Goal: Task Accomplishment & Management: Complete application form

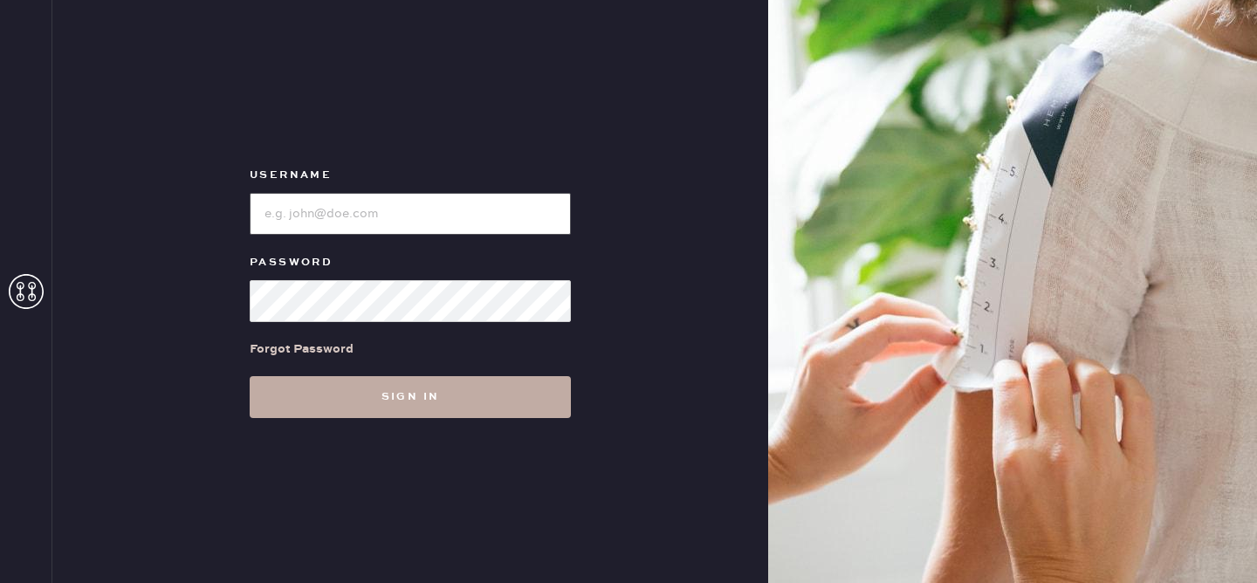
type input "reformationvalencia"
click at [417, 411] on button "Sign in" at bounding box center [410, 397] width 321 height 42
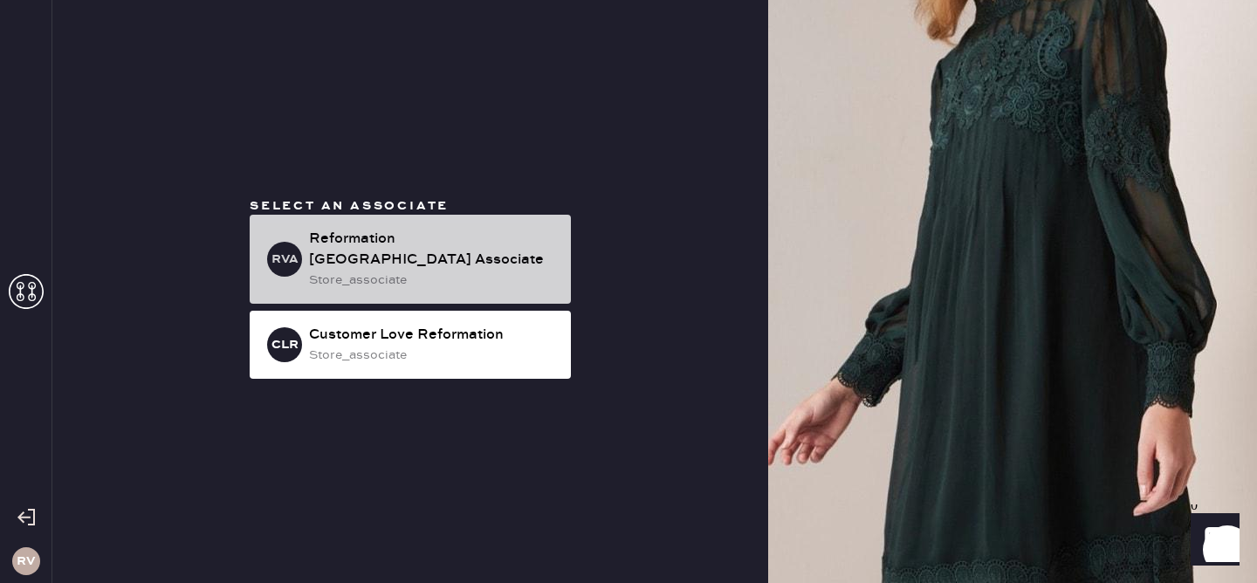
click at [446, 250] on div "Reformation [GEOGRAPHIC_DATA] Associate" at bounding box center [433, 250] width 248 height 42
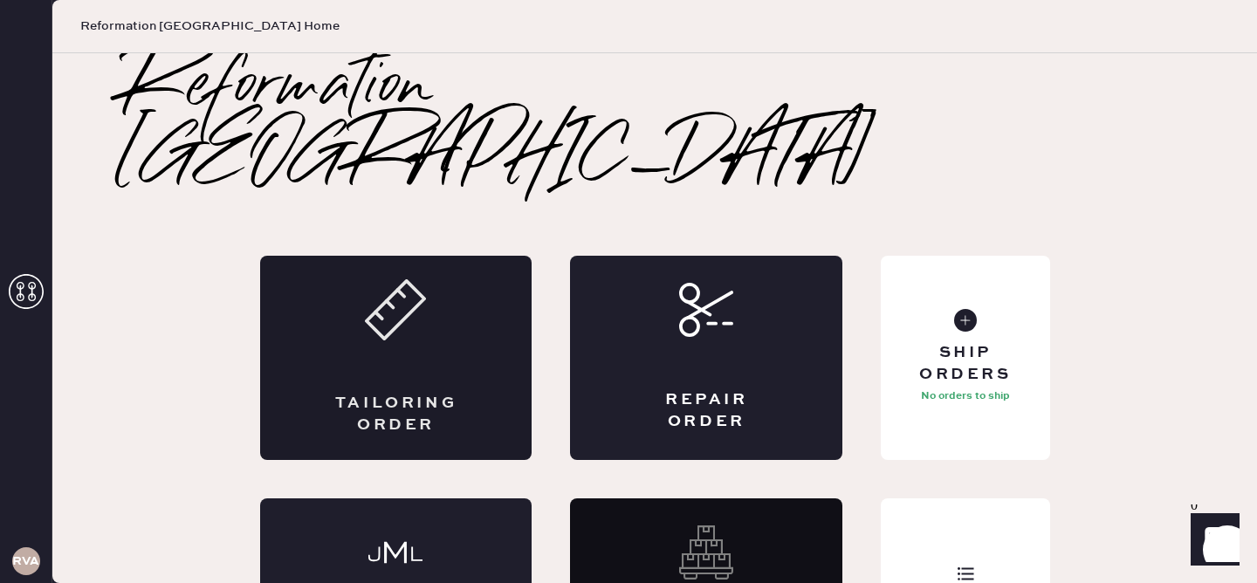
click at [452, 271] on div "Tailoring Order" at bounding box center [396, 358] width 272 height 204
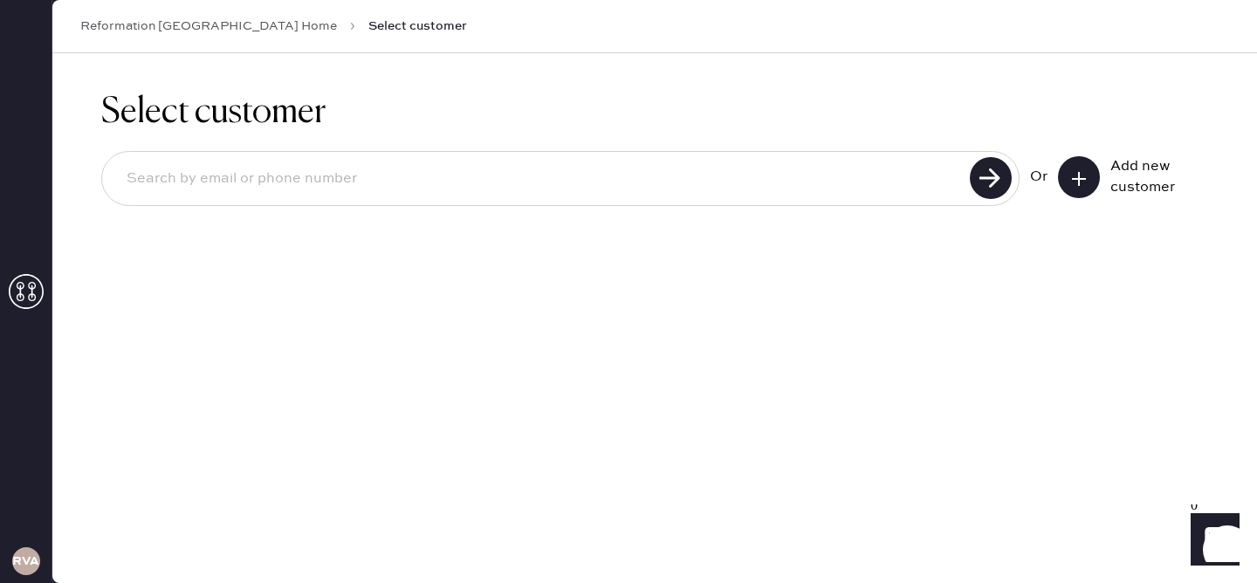
click at [1075, 182] on icon at bounding box center [1078, 178] width 17 height 17
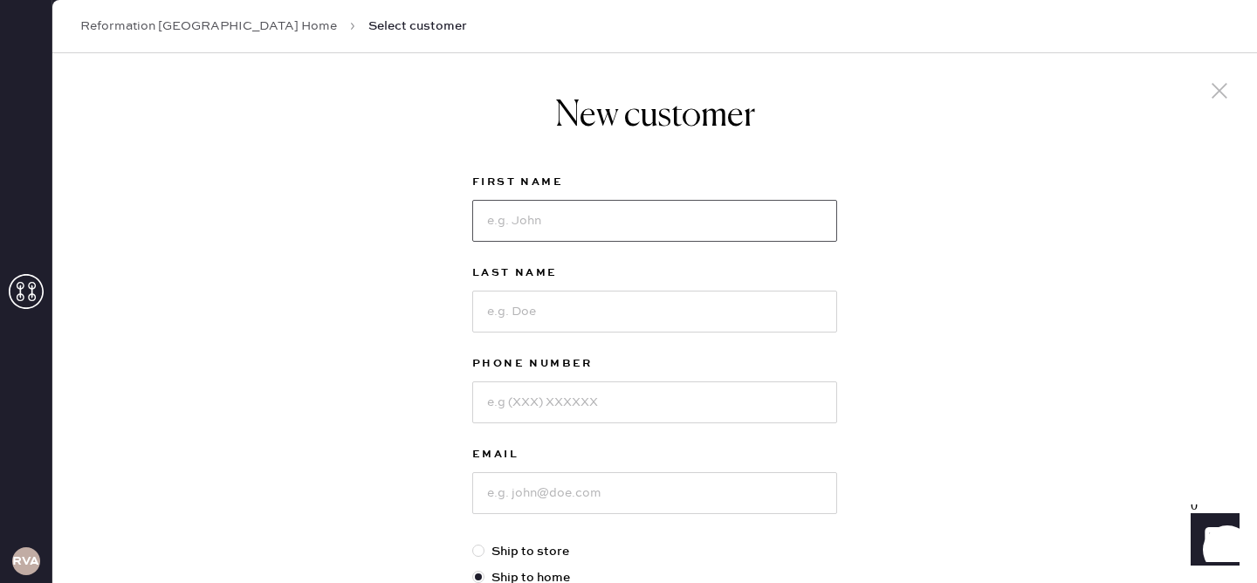
click at [675, 236] on input at bounding box center [654, 221] width 365 height 42
type input "[PERSON_NAME]"
type input "4086947365"
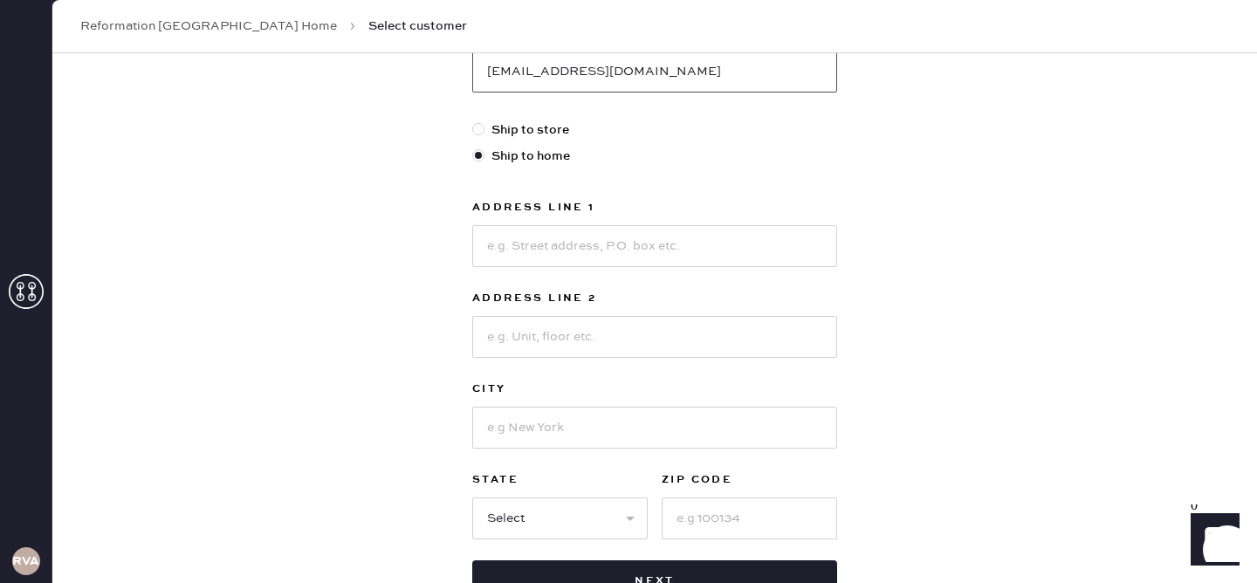
scroll to position [430, 0]
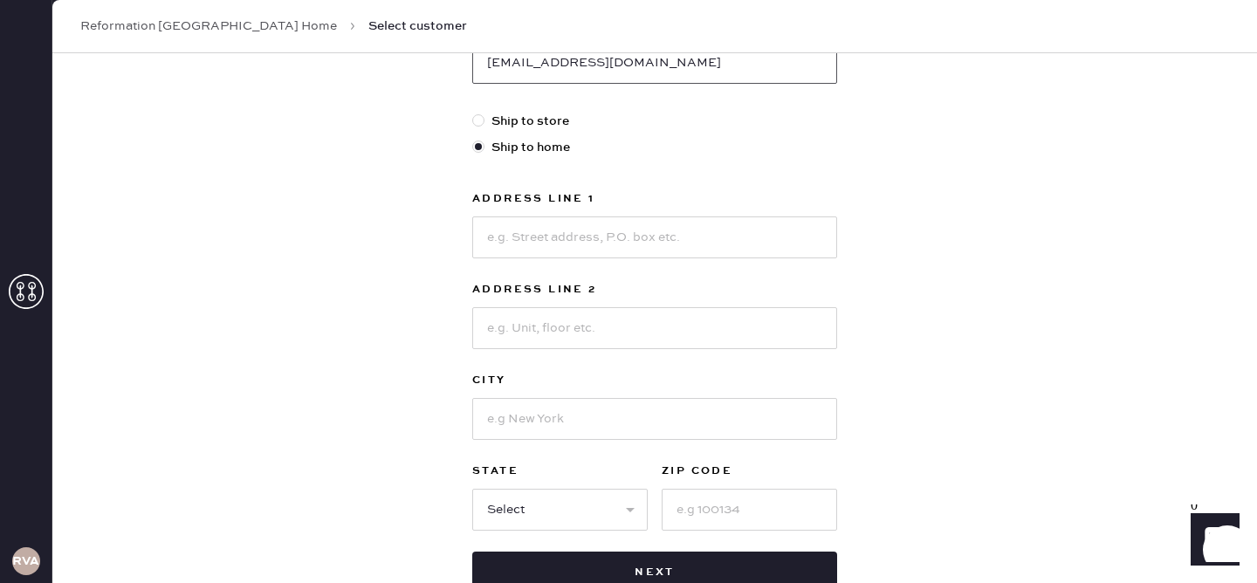
type input "[EMAIL_ADDRESS][DOMAIN_NAME]"
click at [671, 231] on input at bounding box center [654, 237] width 365 height 42
type input "[STREET_ADDRESS][PERSON_NAME]"
type input "S202"
type input "[GEOGRAPHIC_DATA]"
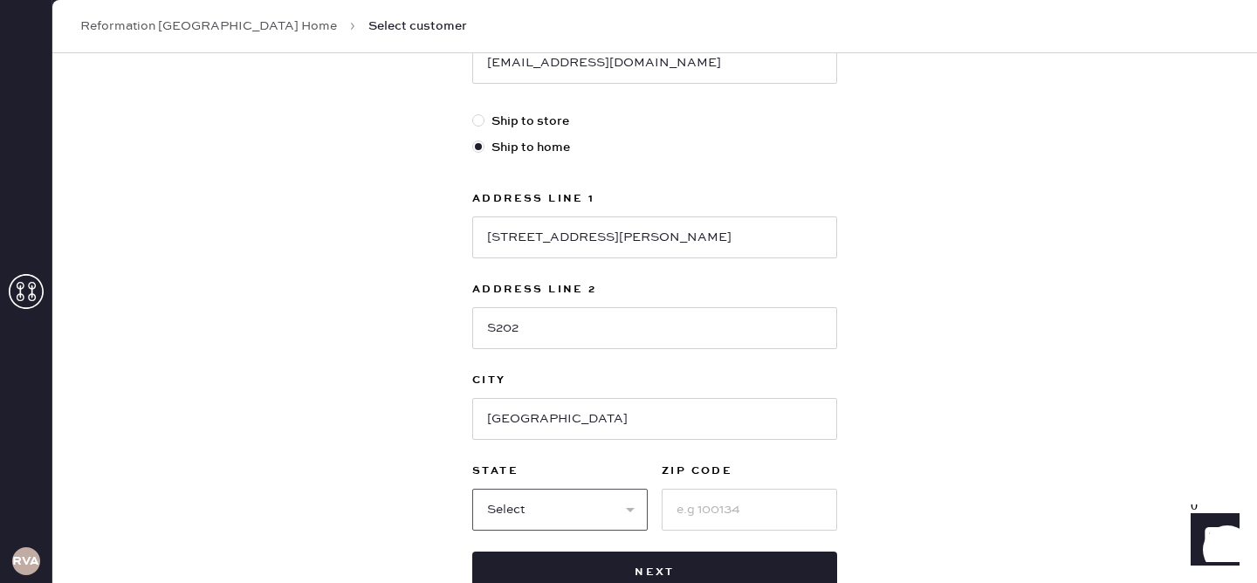
select select "CA"
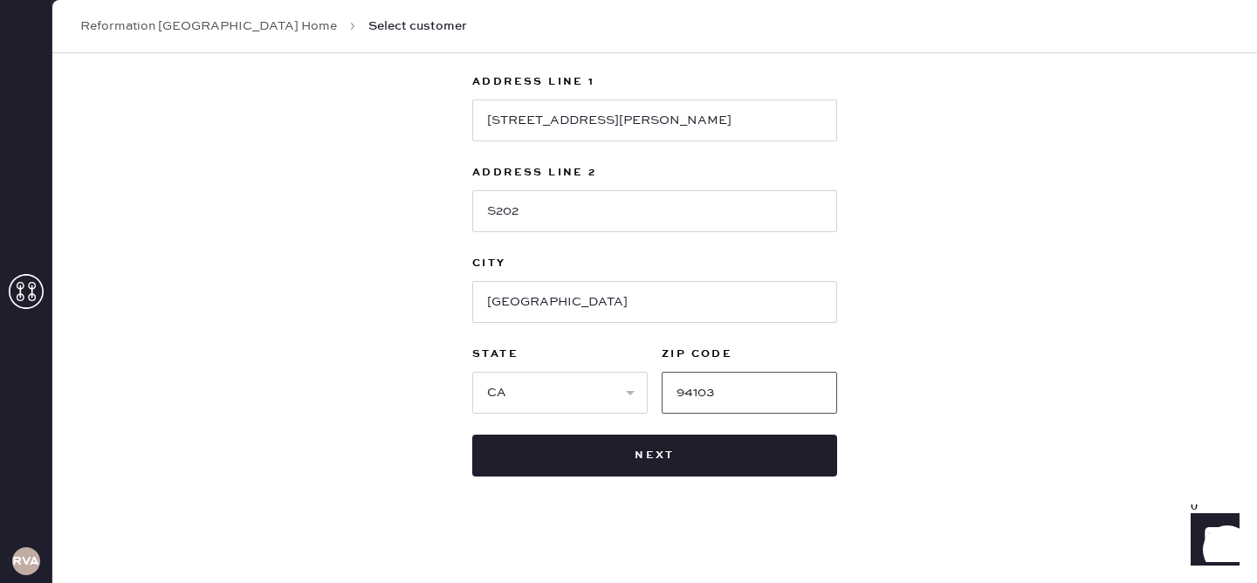
scroll to position [552, 0]
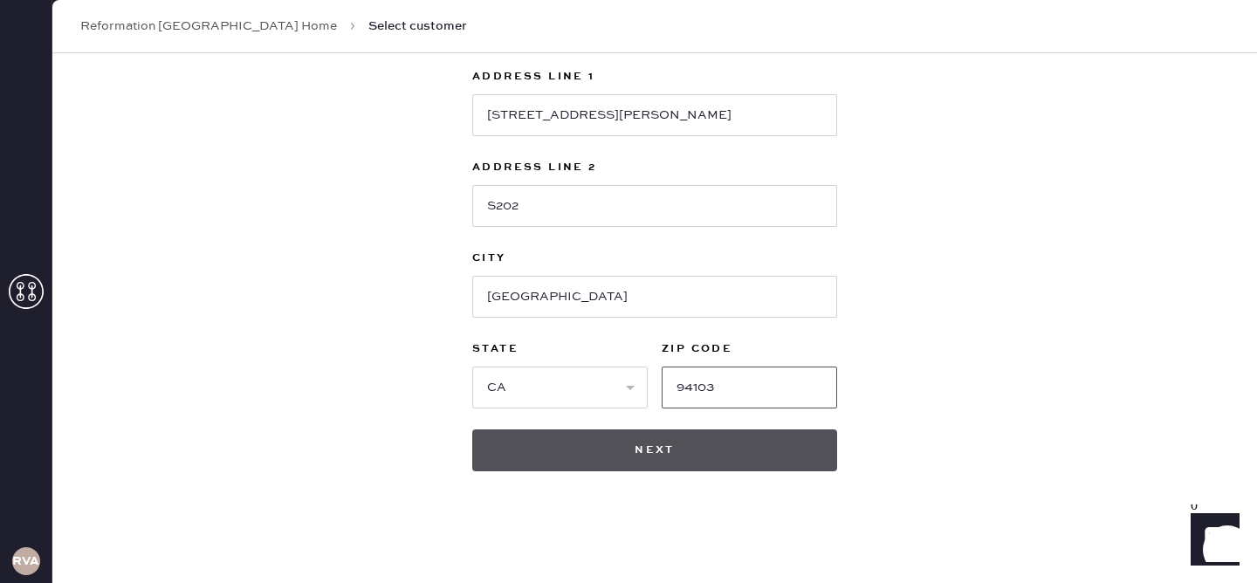
type input "94103"
click at [641, 451] on button "Next" at bounding box center [654, 450] width 365 height 42
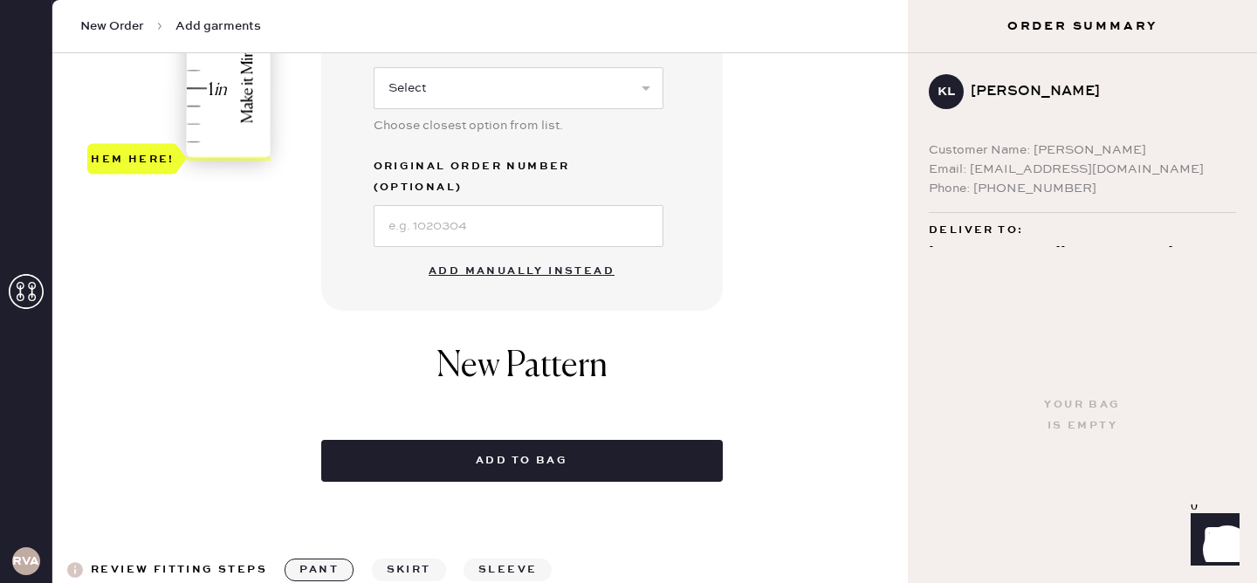
scroll to position [600, 0]
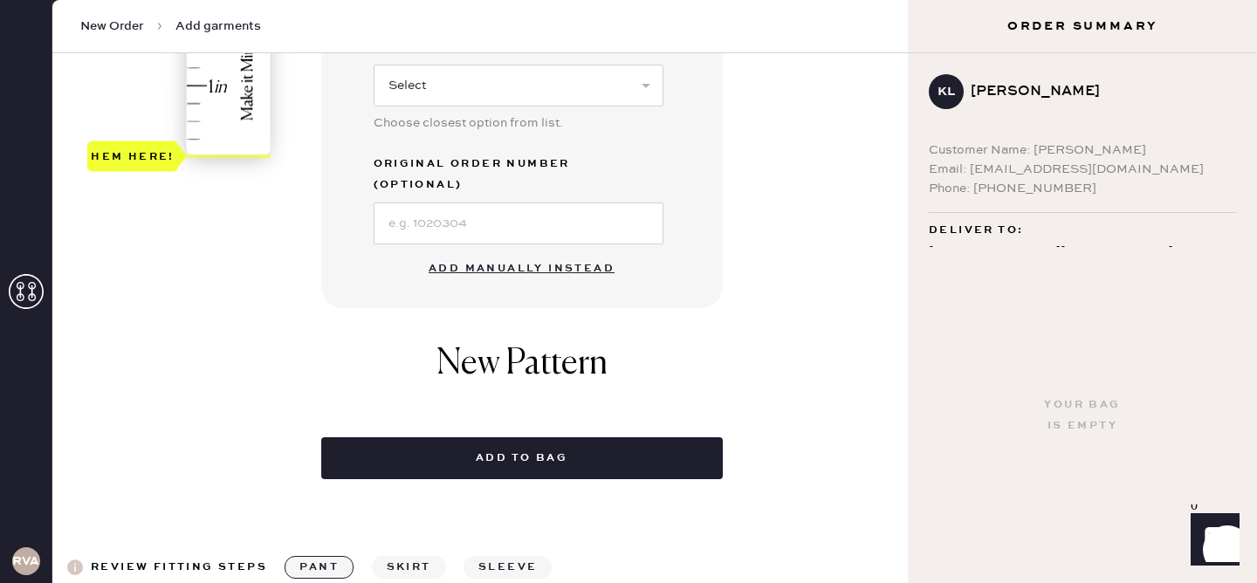
click at [566, 251] on button "Add manually instead" at bounding box center [521, 268] width 207 height 35
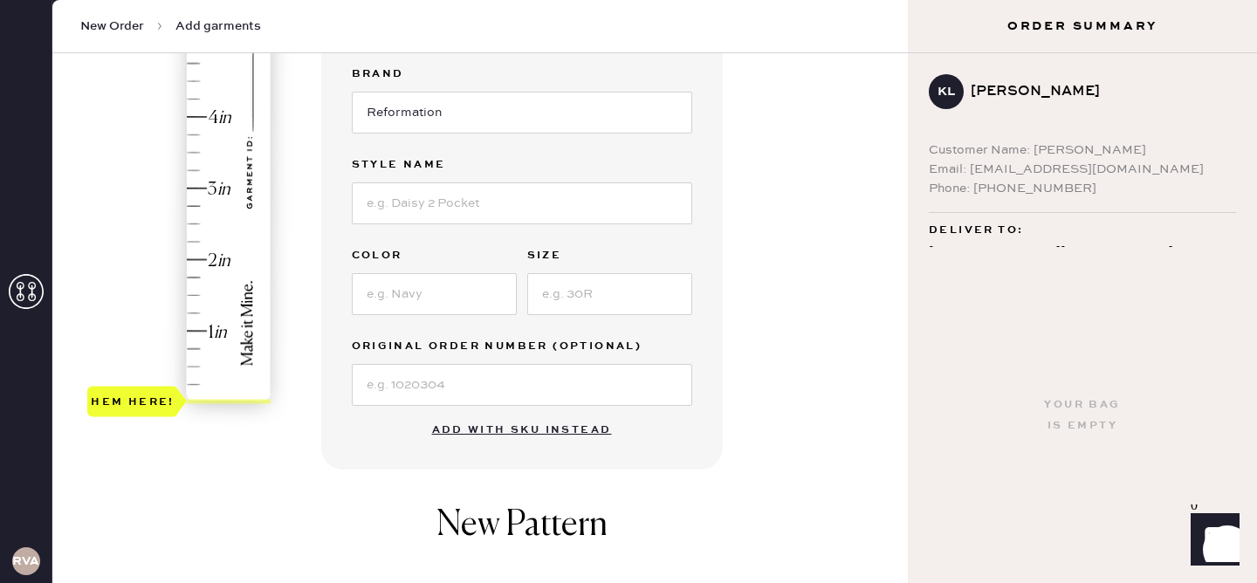
scroll to position [68, 0]
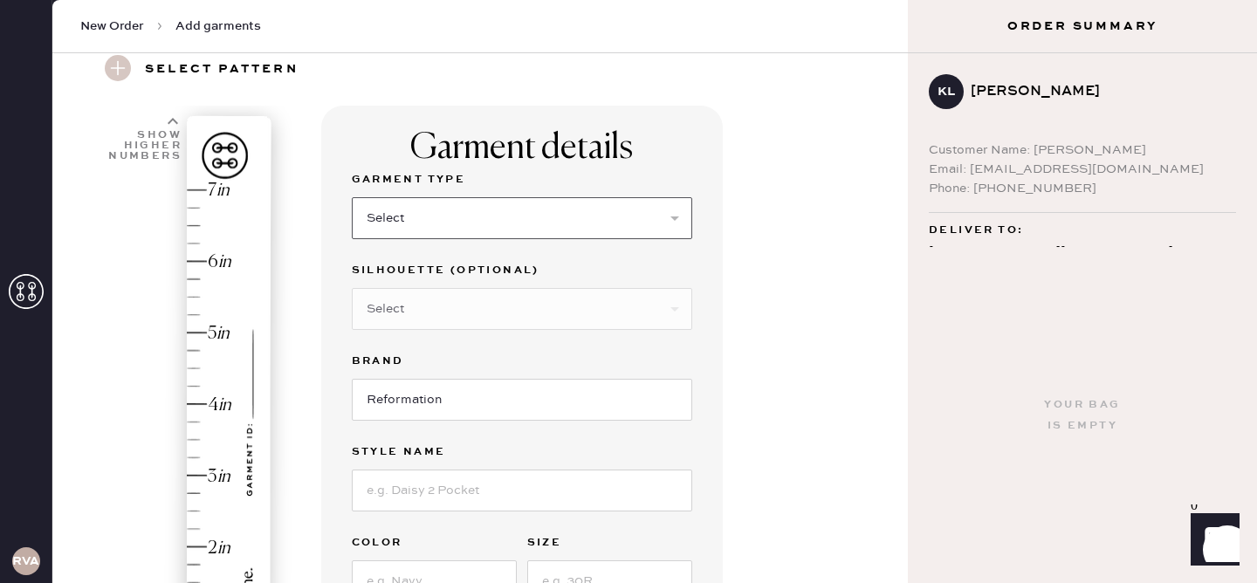
click at [438, 214] on select "Select Basic Skirt Jeans Leggings Pants Shorts Basic Sleeved Dress Basic Sleeve…" at bounding box center [522, 218] width 340 height 42
select select "4"
click at [352, 197] on select "Select Basic Skirt Jeans Leggings Pants Shorts Basic Sleeved Dress Basic Sleeve…" at bounding box center [522, 218] width 340 height 42
click at [422, 305] on select "Select Joggers Shorts Cropped Flare Boot Cut Straight Skinny Other" at bounding box center [522, 309] width 340 height 42
select select "11"
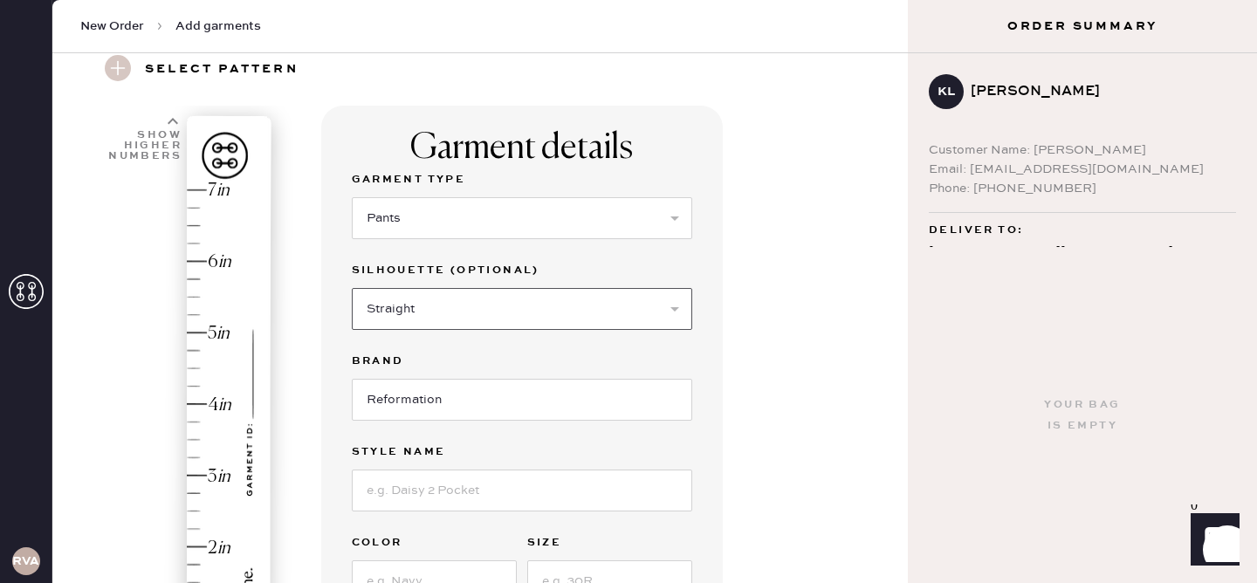
click at [352, 288] on select "Select Joggers Shorts Cropped Flare Boot Cut Straight Skinny Other" at bounding box center [522, 309] width 340 height 42
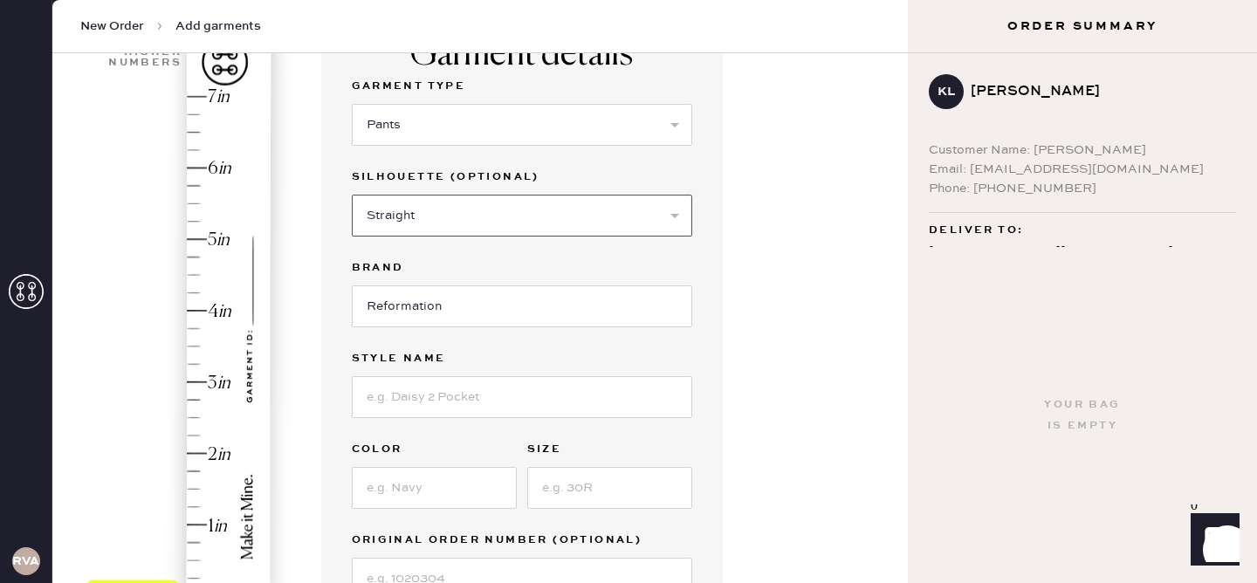
scroll to position [162, 0]
click at [423, 380] on input at bounding box center [522, 396] width 340 height 42
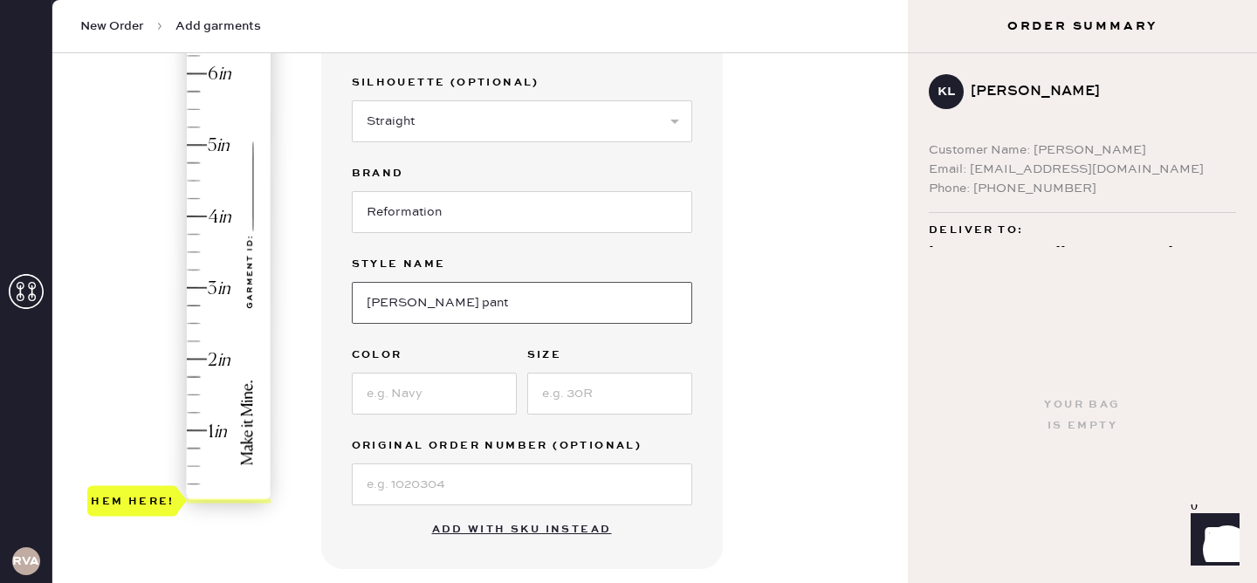
type input "[PERSON_NAME] pant"
click at [401, 415] on div "Garment Type Select Basic Skirt Jeans Leggings Pants Shorts Basic Sleeved Dress…" at bounding box center [522, 244] width 340 height 524
click at [402, 401] on input at bounding box center [434, 394] width 165 height 42
type input "blood orange"
click at [581, 419] on div "Garment Type Select Basic Skirt Jeans Leggings Pants Shorts Basic Sleeved Dress…" at bounding box center [522, 244] width 340 height 524
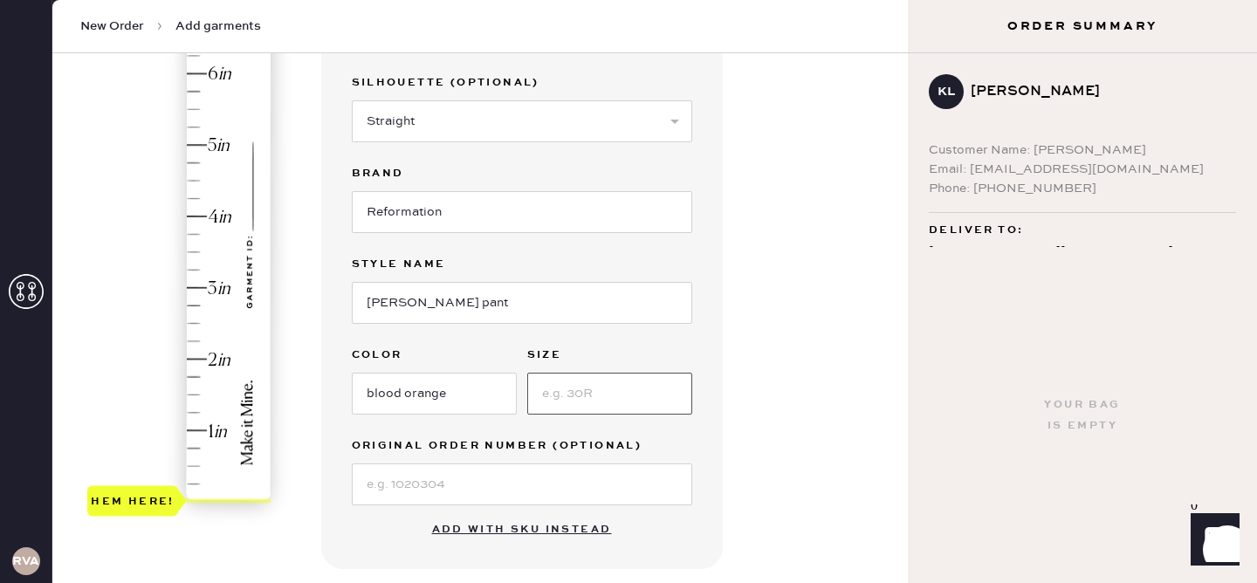
click at [581, 391] on input at bounding box center [609, 394] width 165 height 42
type input "2"
click at [195, 357] on div "Hem here!" at bounding box center [180, 252] width 186 height 515
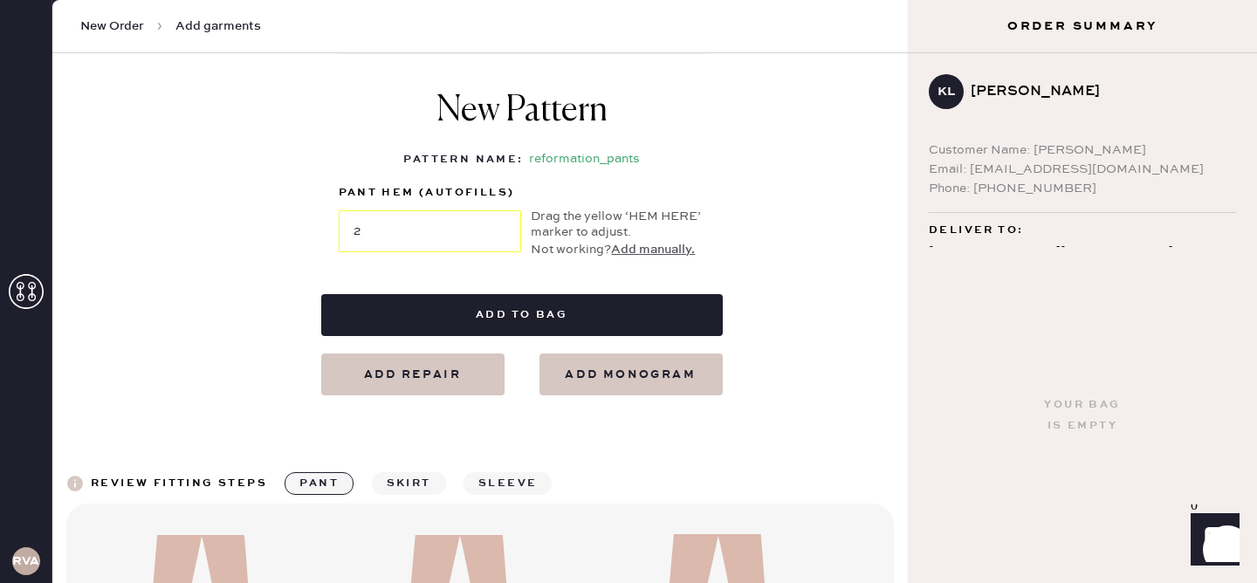
scroll to position [777, 0]
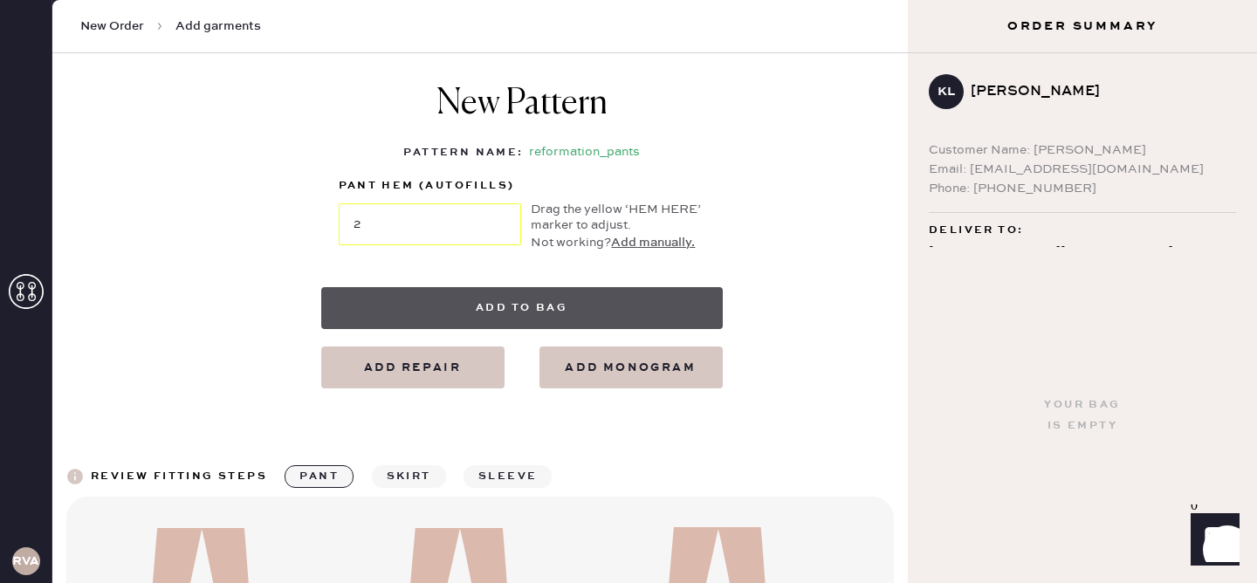
click at [501, 307] on button "Add to bag" at bounding box center [521, 308] width 401 height 42
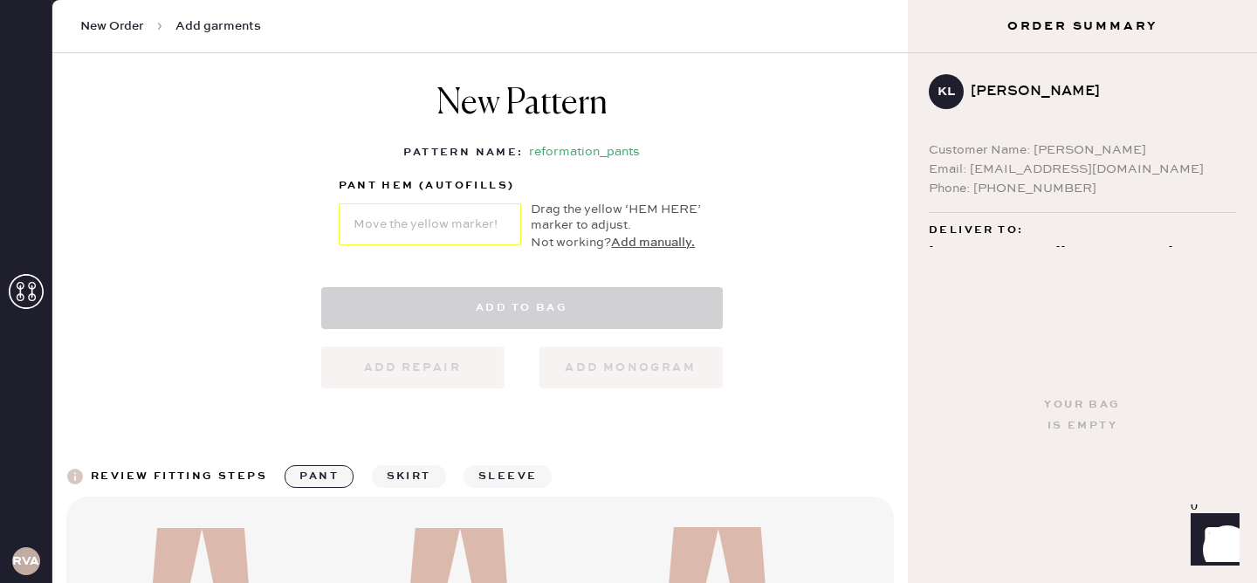
select select "4"
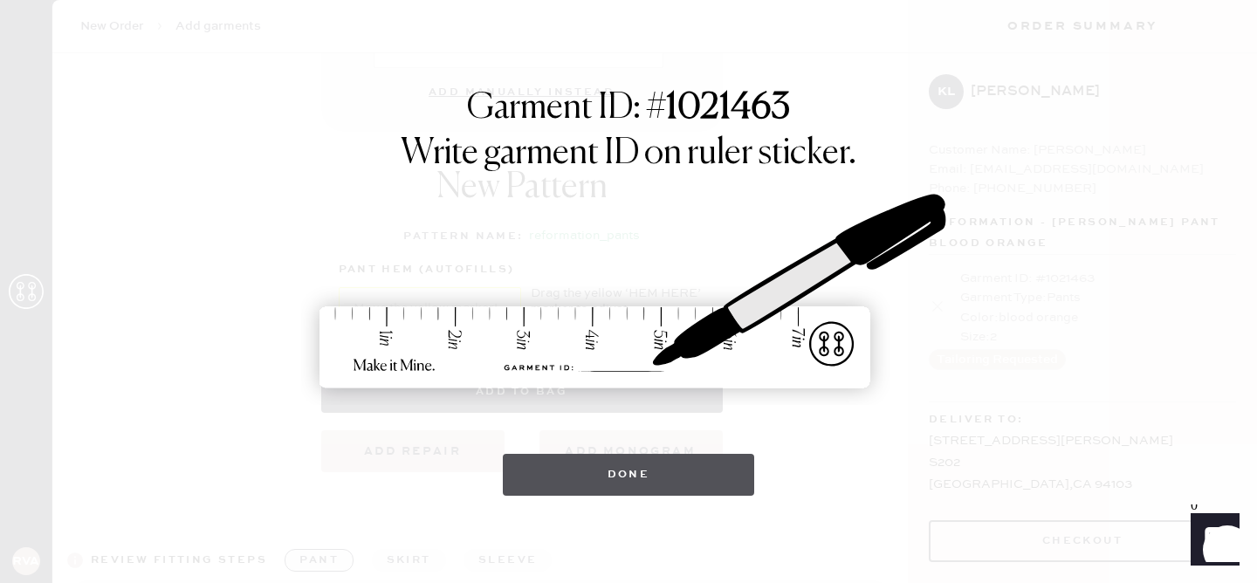
click at [587, 483] on button "Done" at bounding box center [629, 475] width 252 height 42
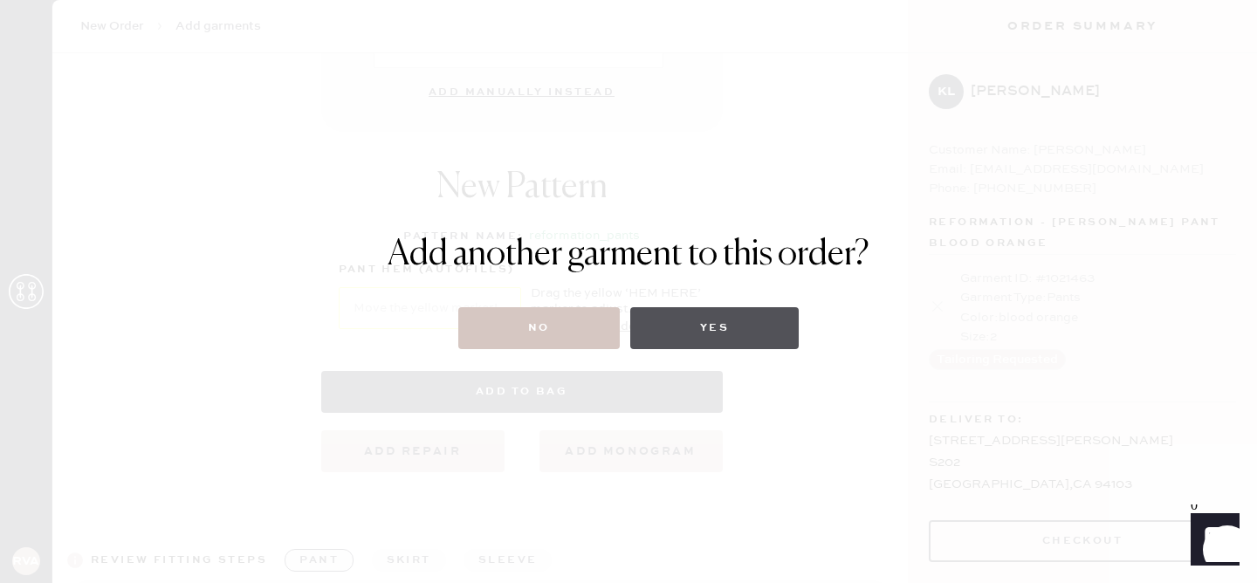
click at [703, 332] on button "Yes" at bounding box center [714, 328] width 168 height 42
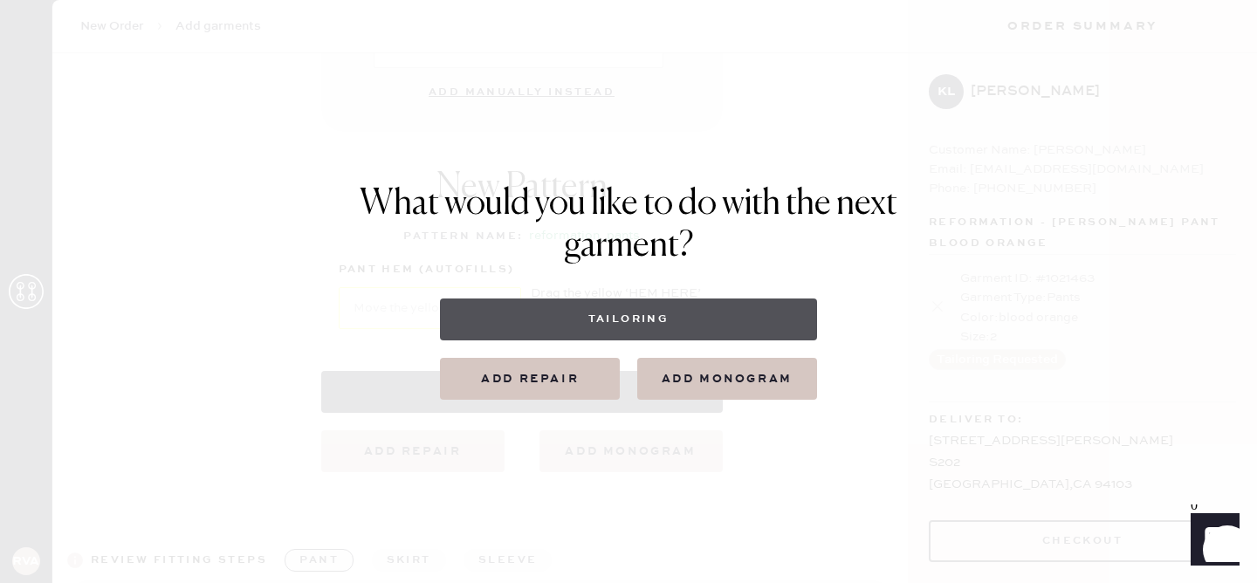
click at [597, 322] on button "Tailoring" at bounding box center [628, 319] width 376 height 42
select select
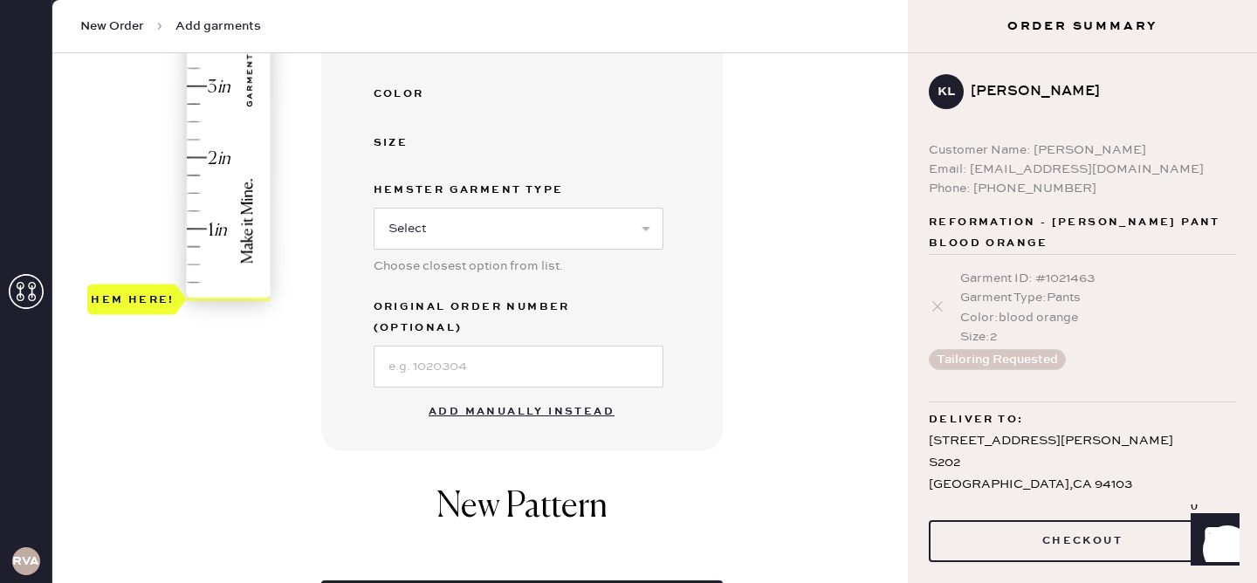
click at [552, 394] on button "Add manually instead" at bounding box center [521, 411] width 207 height 35
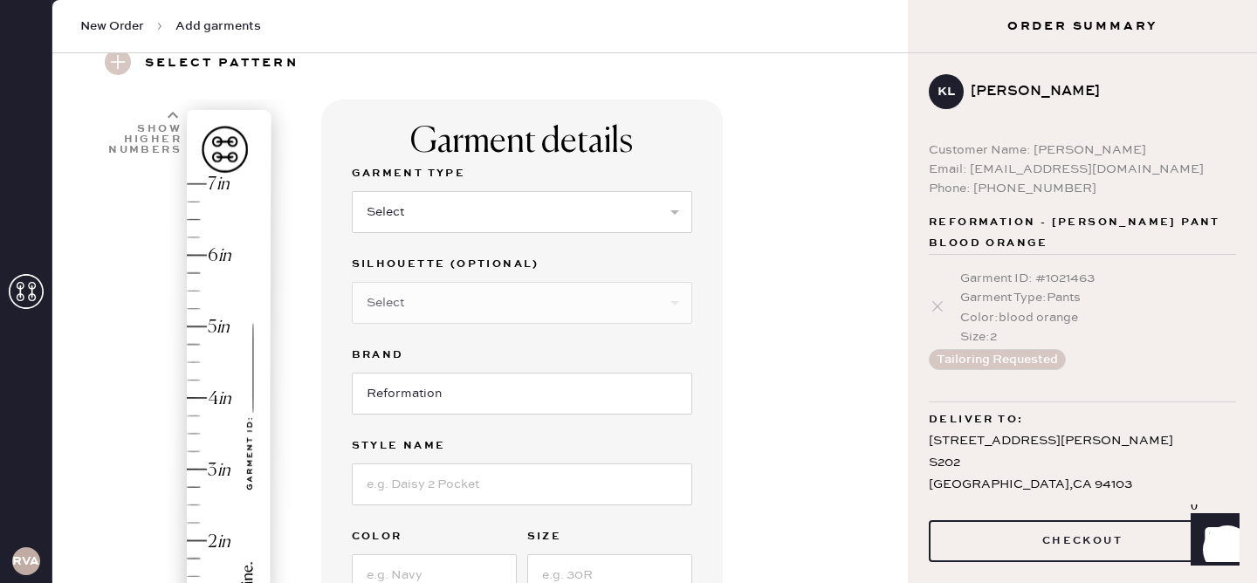
scroll to position [73, 0]
click at [524, 221] on select "Select Basic Skirt Jeans Leggings Pants Shorts Basic Sleeved Dress Basic Sleeve…" at bounding box center [522, 213] width 340 height 42
select select "13"
click at [352, 192] on select "Select Basic Skirt Jeans Leggings Pants Shorts Basic Sleeved Dress Basic Sleeve…" at bounding box center [522, 213] width 340 height 42
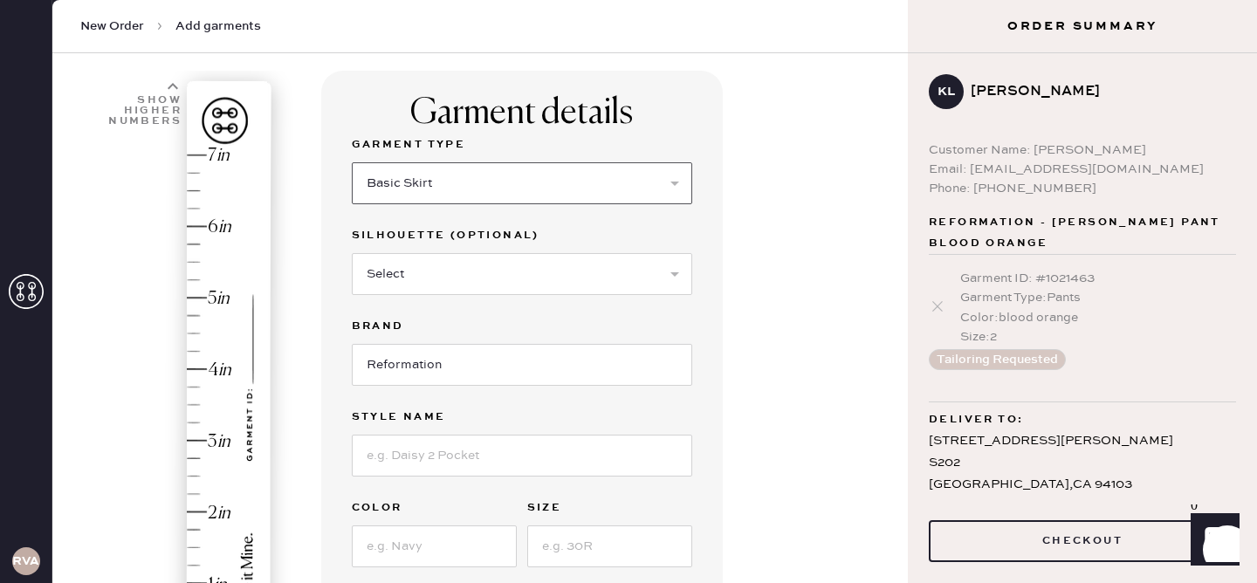
scroll to position [106, 0]
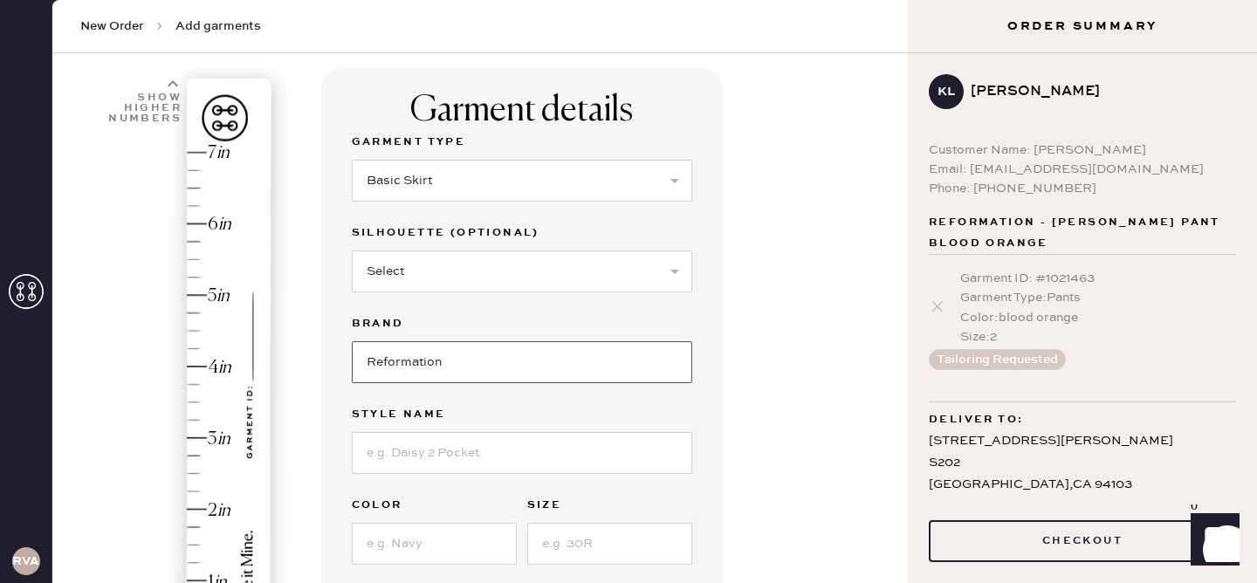
click at [418, 371] on input "Reformation" at bounding box center [522, 362] width 340 height 42
click at [428, 261] on select "Select Maxi Skirt Midi Skirt Mini Skirt Other" at bounding box center [522, 271] width 340 height 42
select select "20"
click at [352, 250] on select "Select Maxi Skirt Midi Skirt Mini Skirt Other" at bounding box center [522, 271] width 340 height 42
click at [422, 449] on input at bounding box center [522, 453] width 340 height 42
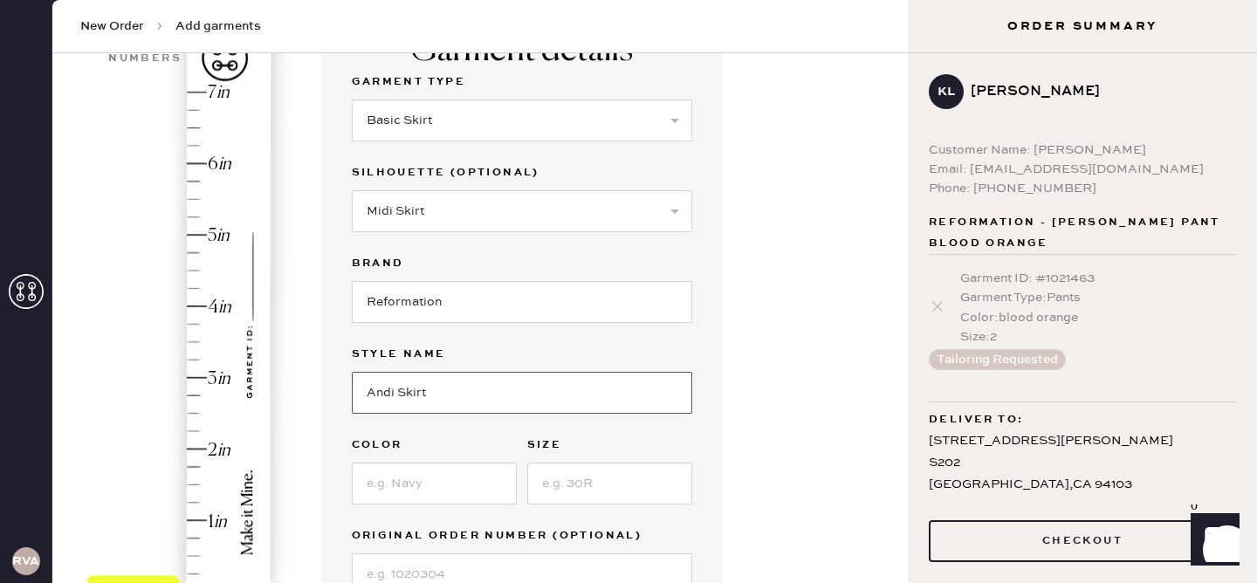
scroll to position [167, 0]
type input "Andi Skirt"
click at [401, 490] on input at bounding box center [434, 483] width 165 height 42
type input "G"
type input "fig jam"
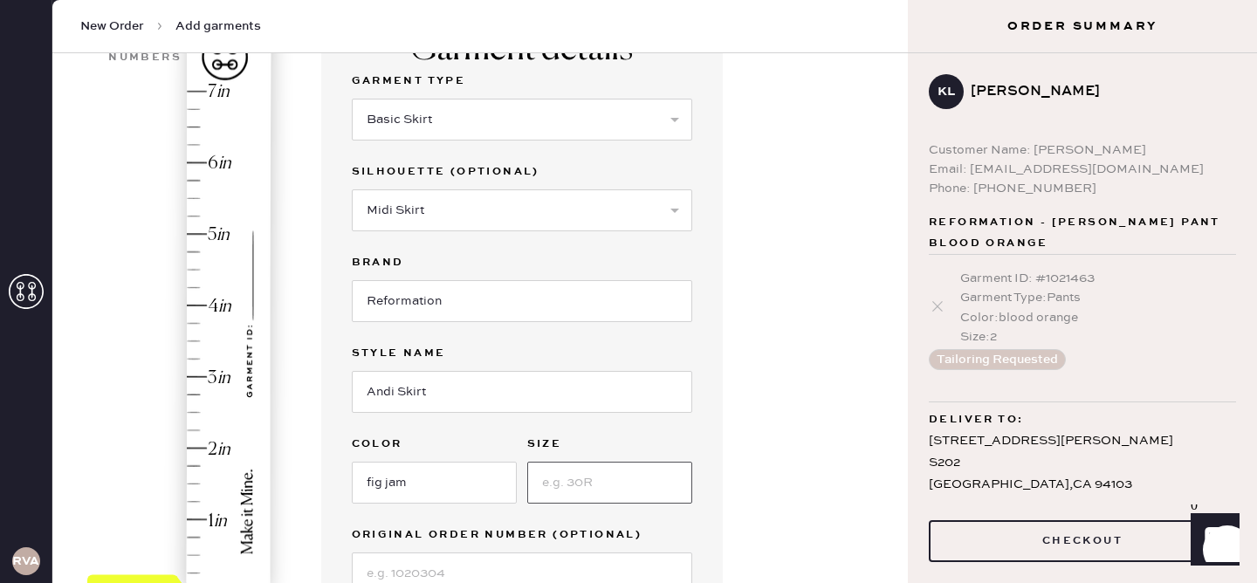
click at [601, 470] on input at bounding box center [609, 483] width 165 height 42
type input "4"
type input "6"
click at [195, 169] on div "Hem here!" at bounding box center [180, 341] width 186 height 515
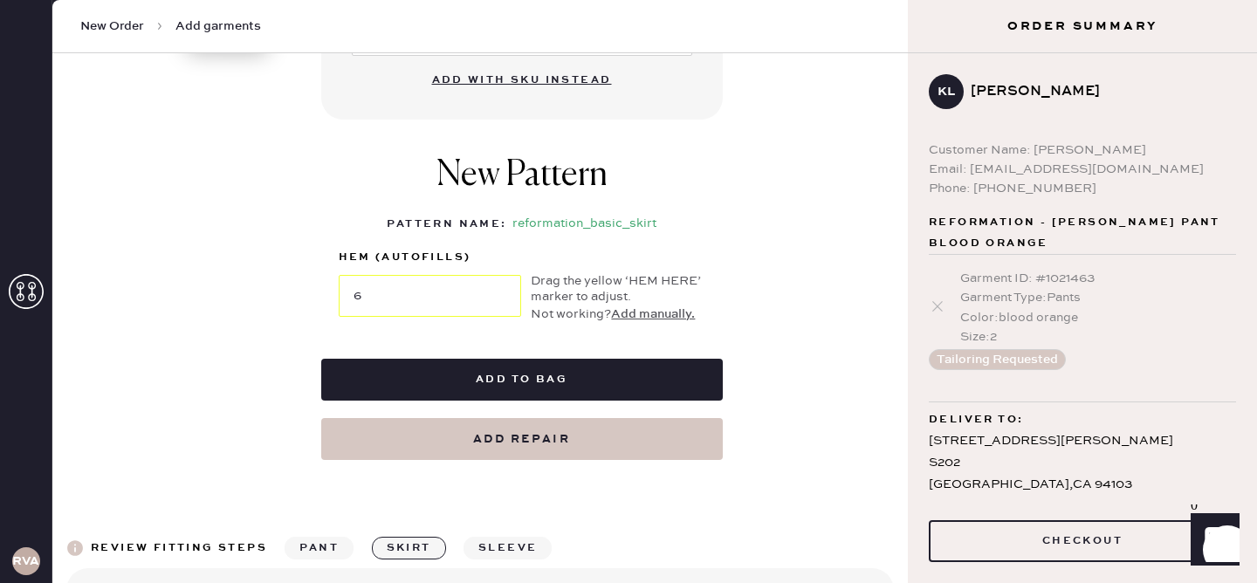
scroll to position [726, 0]
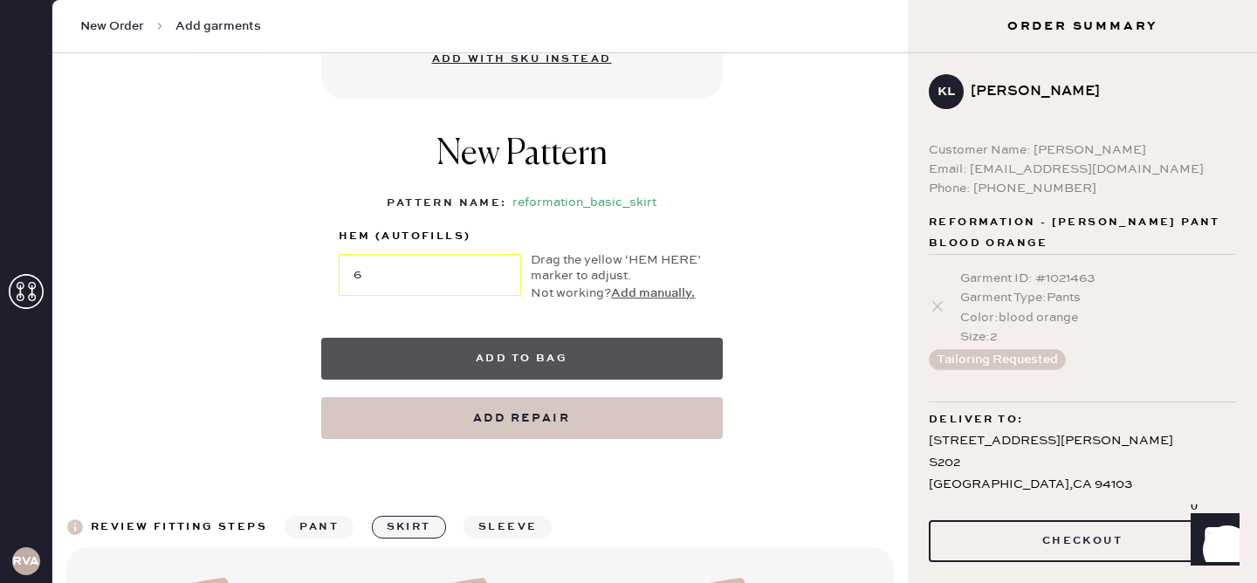
click at [415, 365] on button "Add to bag" at bounding box center [521, 359] width 401 height 42
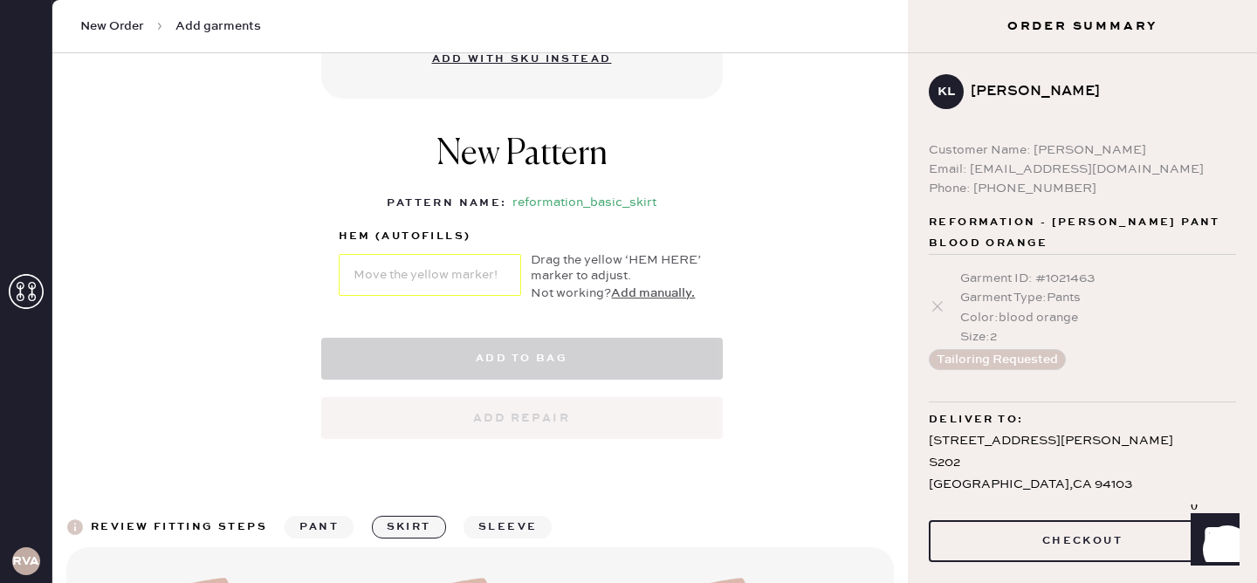
select select "13"
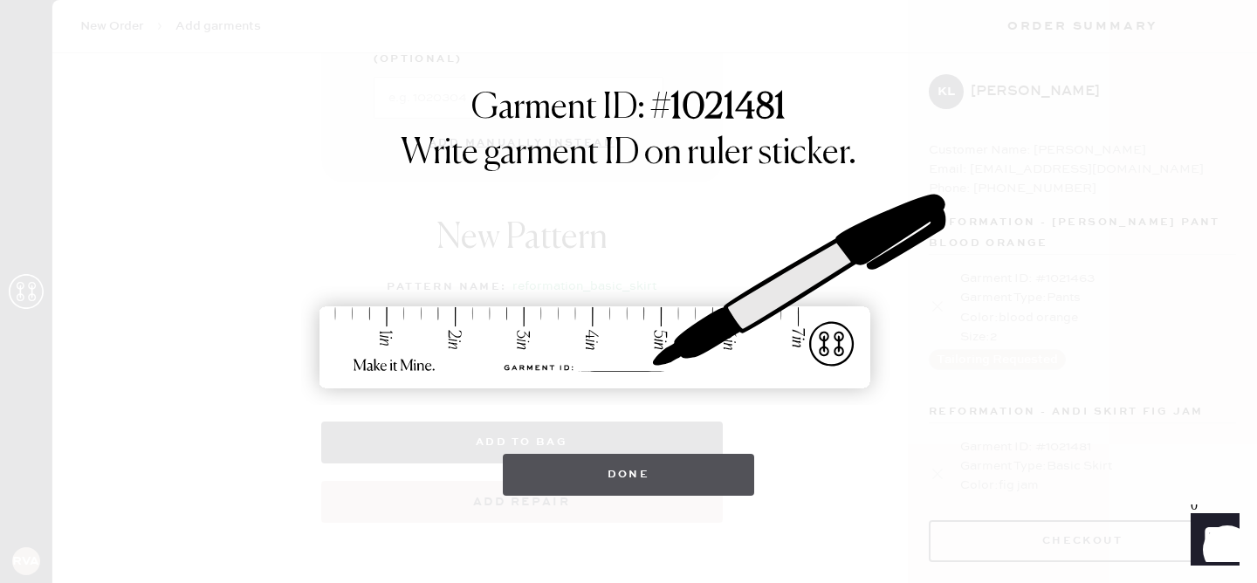
click at [582, 465] on button "Done" at bounding box center [629, 475] width 252 height 42
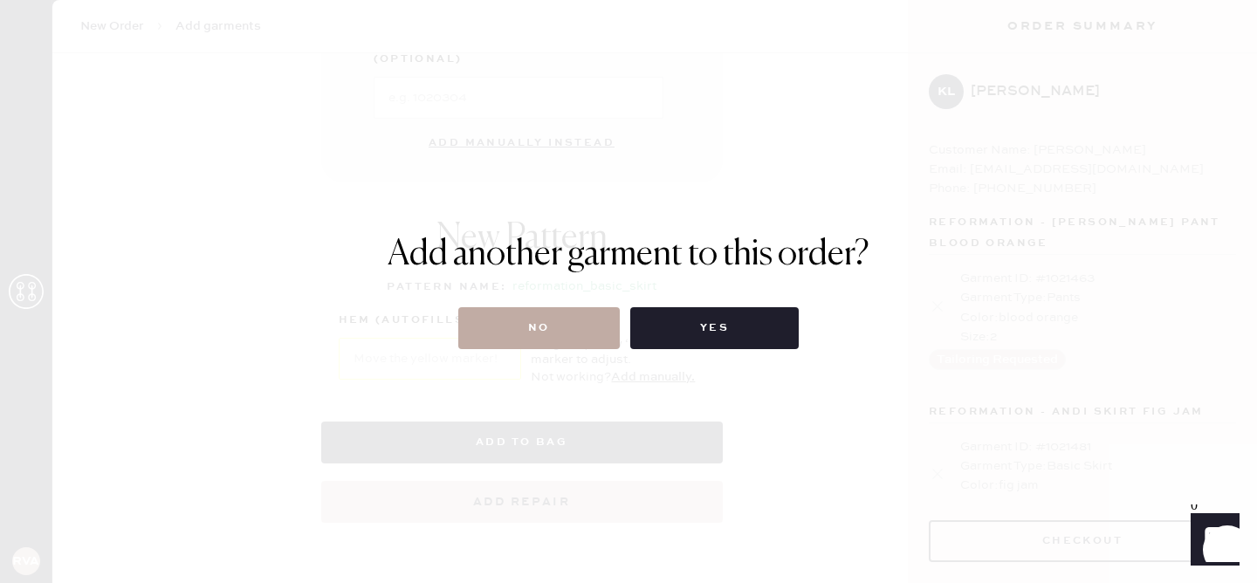
click at [564, 321] on button "No" at bounding box center [538, 328] width 161 height 42
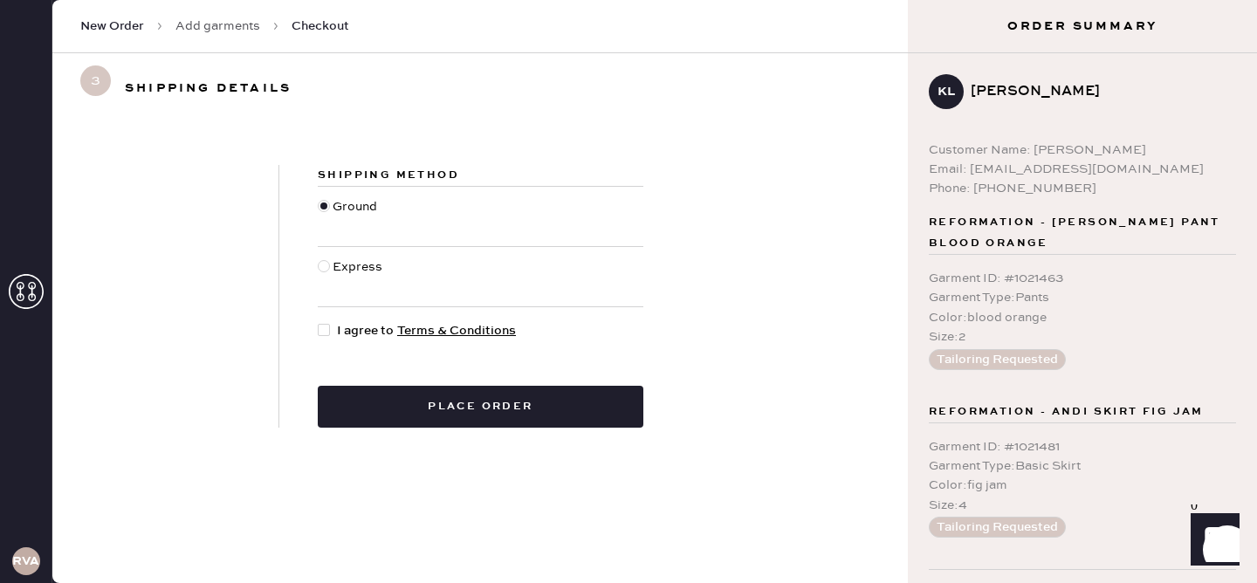
click at [322, 332] on div at bounding box center [324, 330] width 12 height 12
click at [319, 322] on input "I agree to Terms & Conditions" at bounding box center [318, 321] width 1 height 1
checkbox input "true"
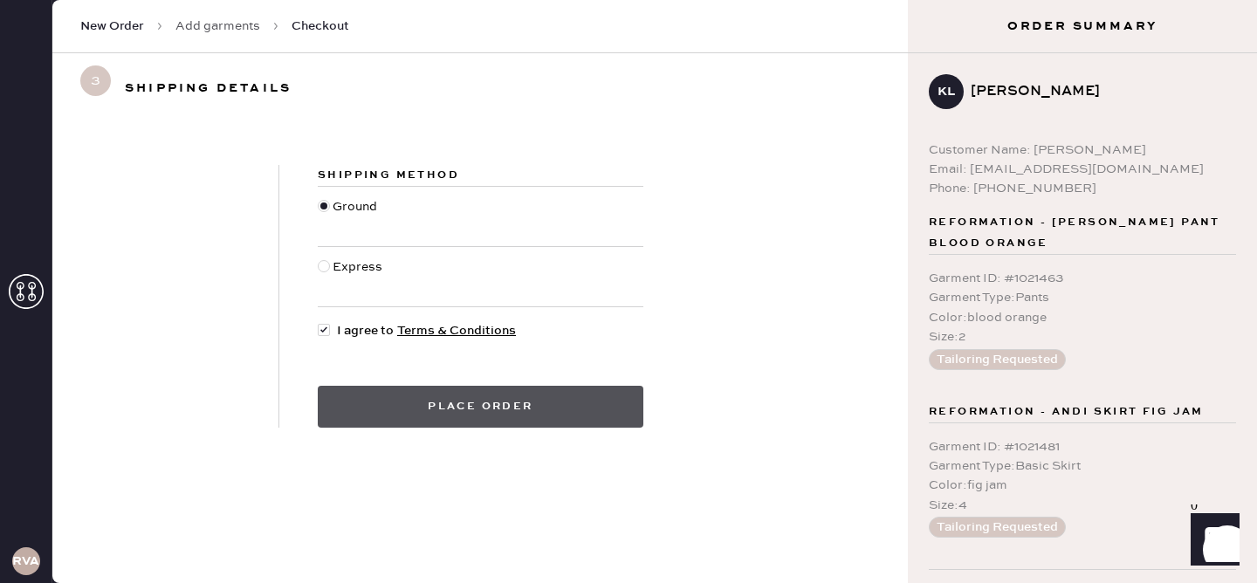
click at [416, 398] on button "Place order" at bounding box center [481, 407] width 326 height 42
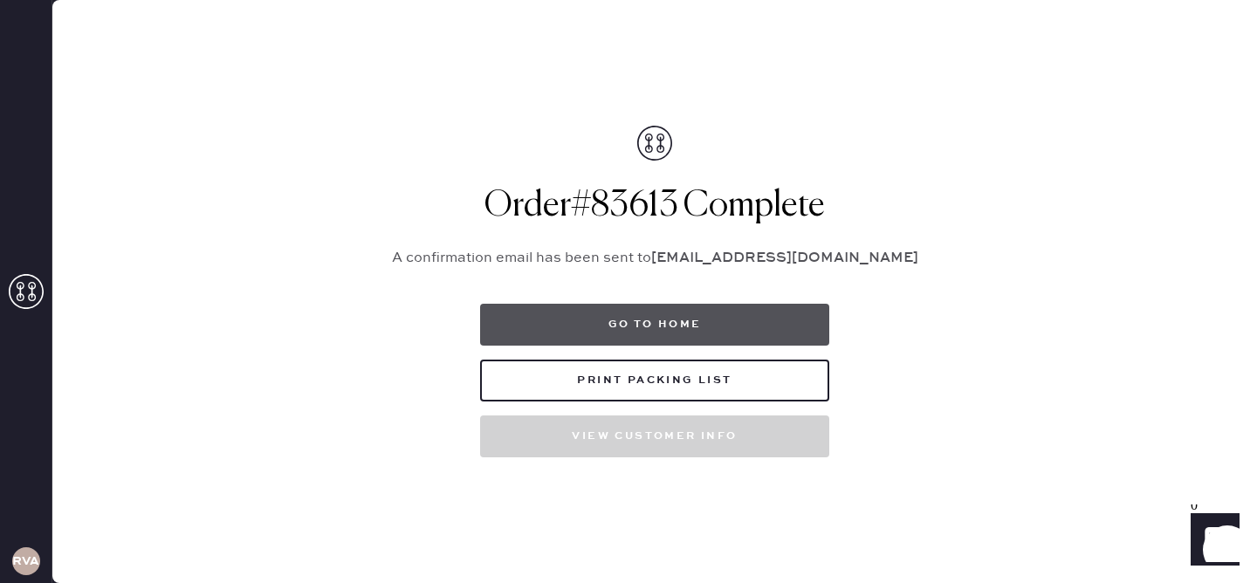
click at [692, 333] on button "Go to home" at bounding box center [654, 325] width 349 height 42
